Goal: Information Seeking & Learning: Find specific fact

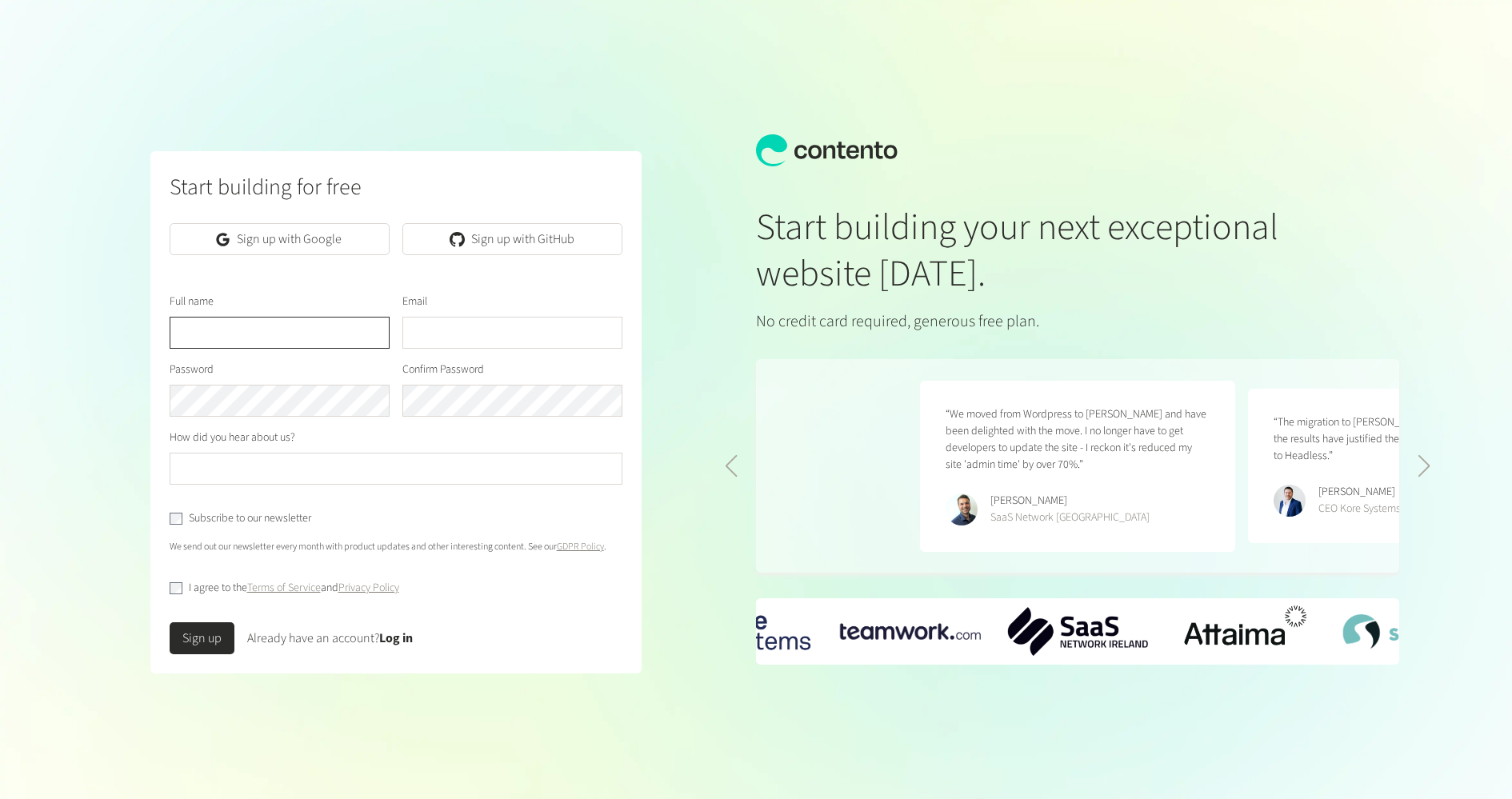
scroll to position [0, 656]
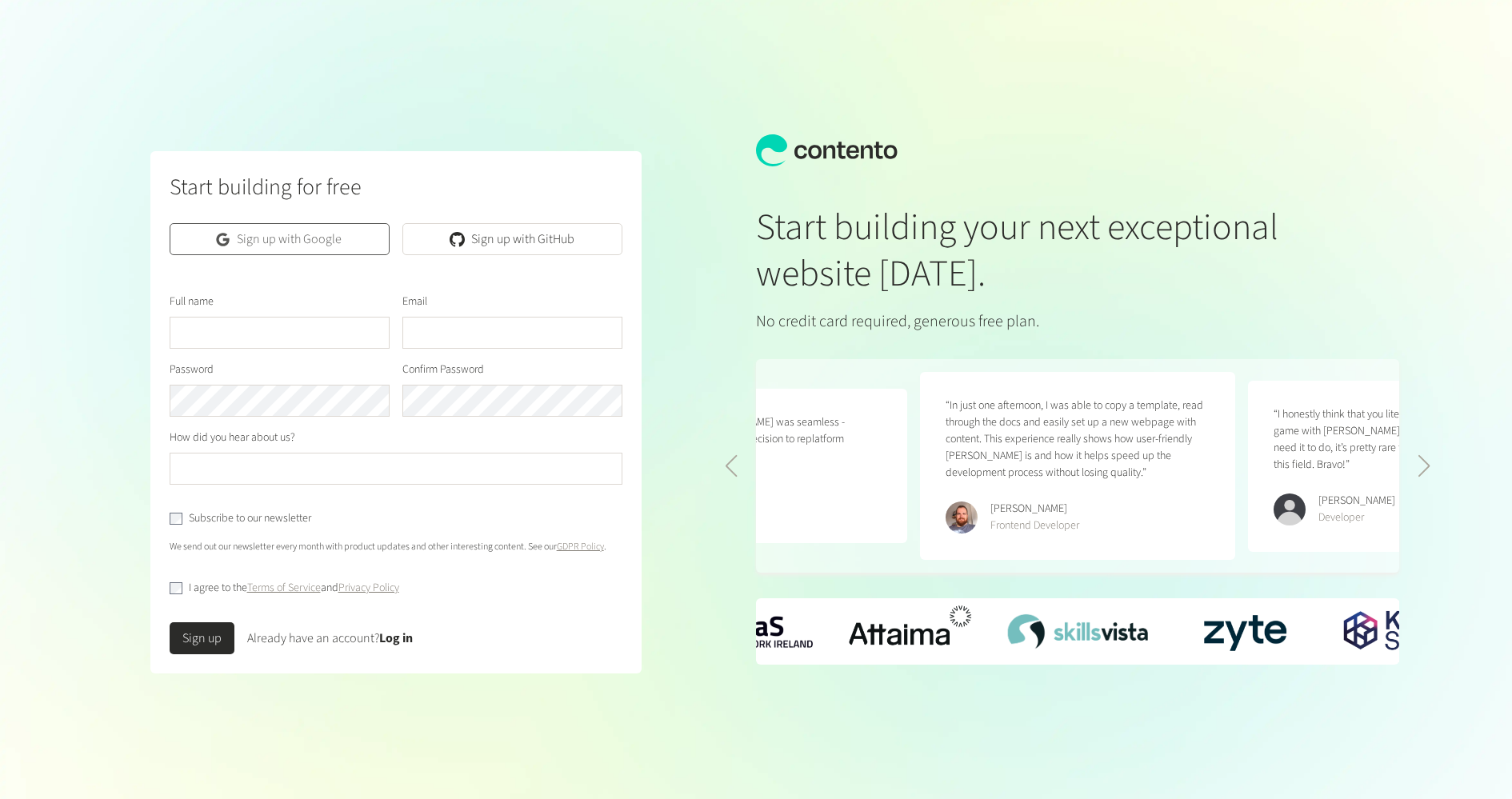
click at [314, 236] on link "Sign up with Google" at bounding box center [280, 239] width 220 height 32
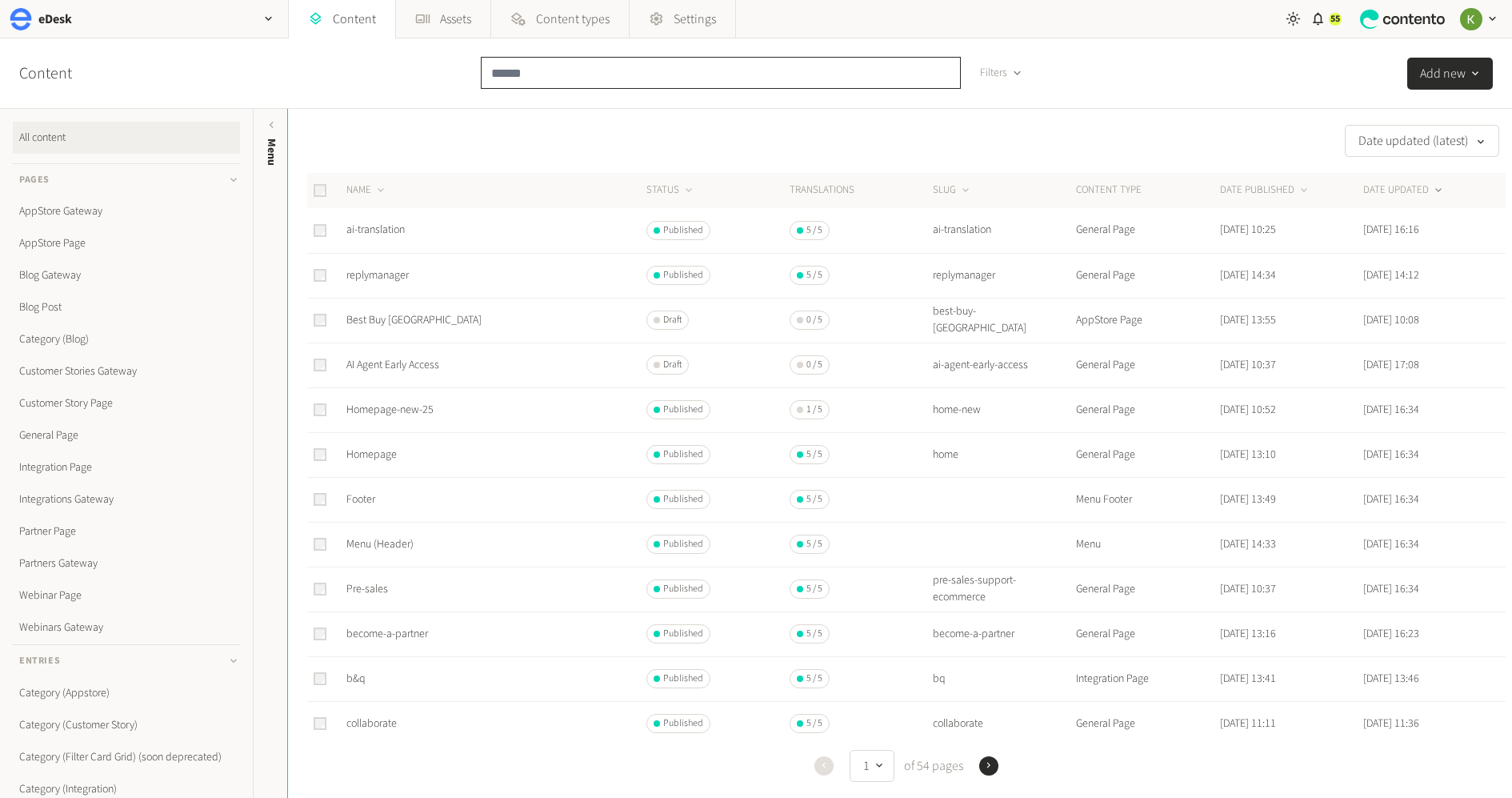
click at [566, 74] on input "text" at bounding box center [720, 72] width 480 height 32
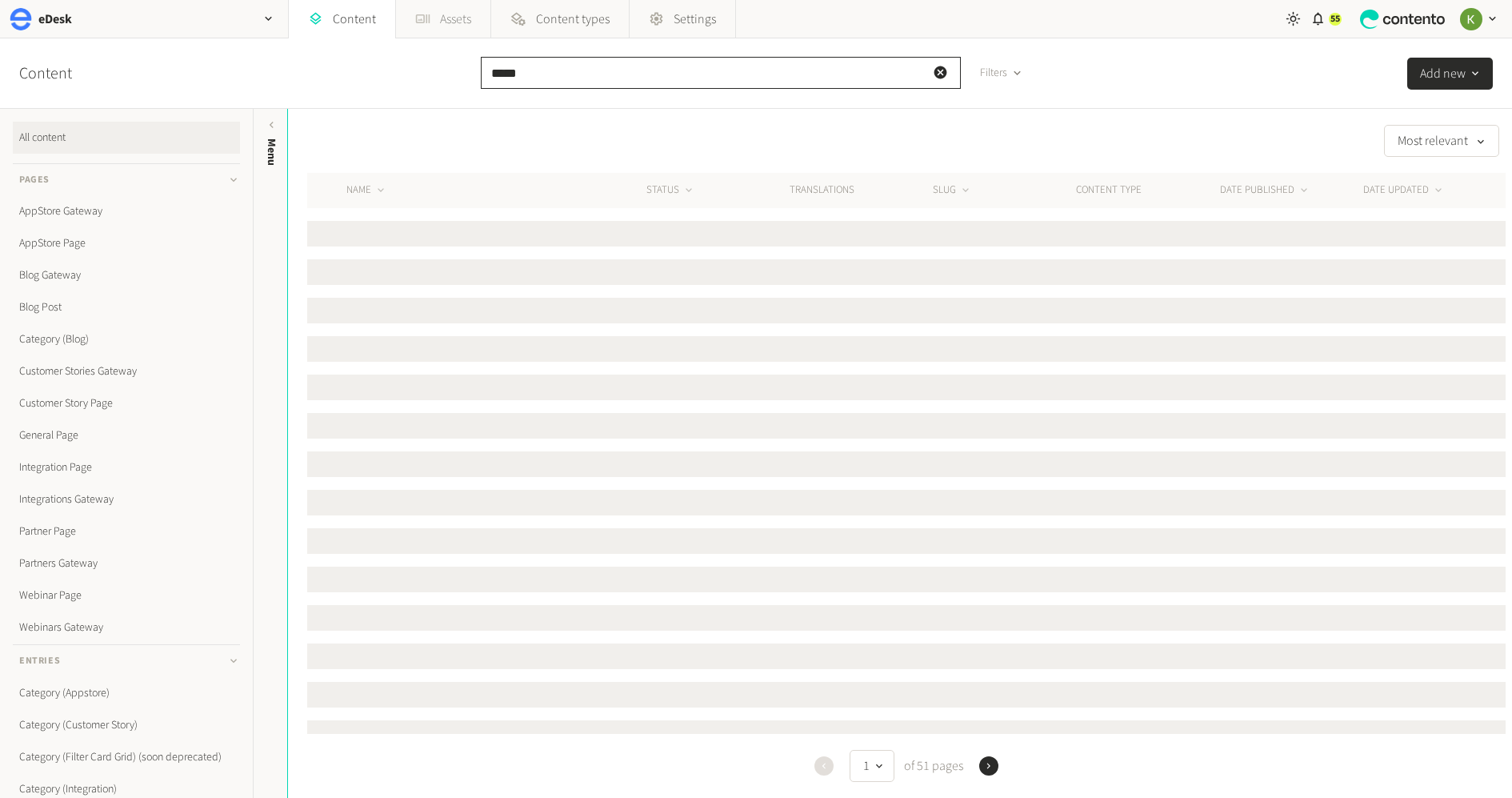
type input "*****"
